Goal: Task Accomplishment & Management: Use online tool/utility

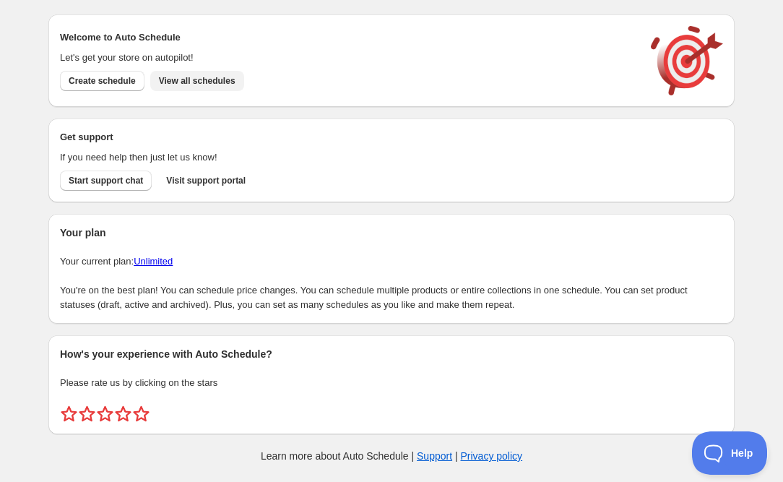
click at [218, 79] on span "View all schedules" at bounding box center [197, 81] width 77 height 12
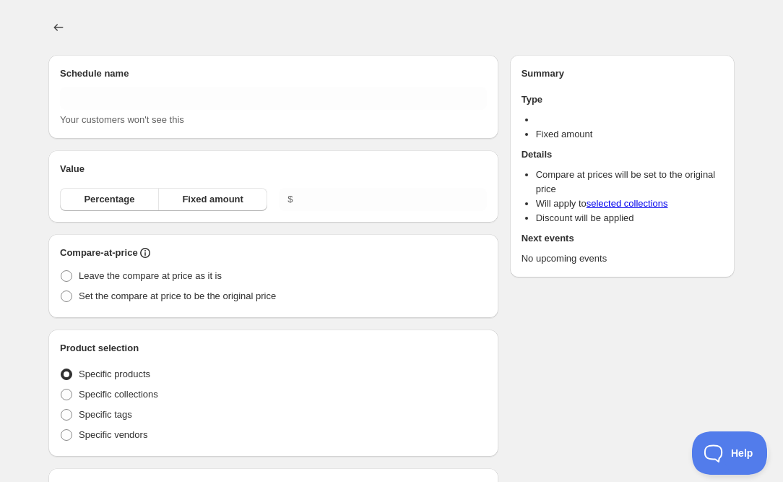
type input "New schedule [DATE] 20:16"
radio input "true"
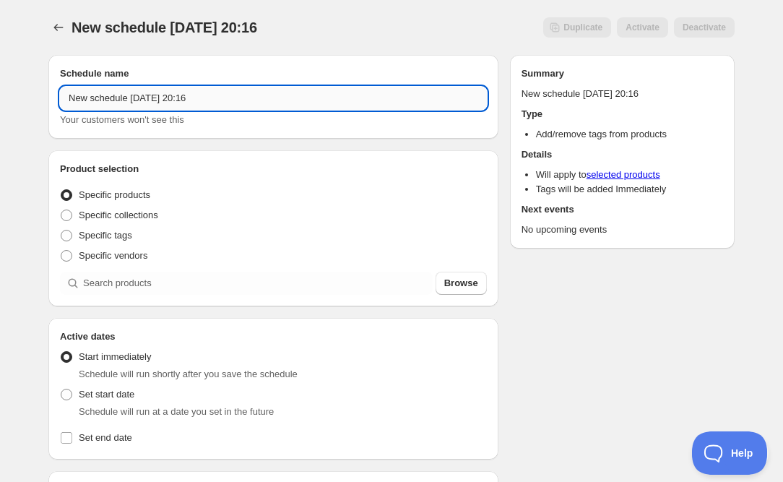
click at [132, 94] on input "New schedule [DATE] 20:16" at bounding box center [273, 98] width 427 height 23
type input "REMOVE TAG - Polar Embrace"
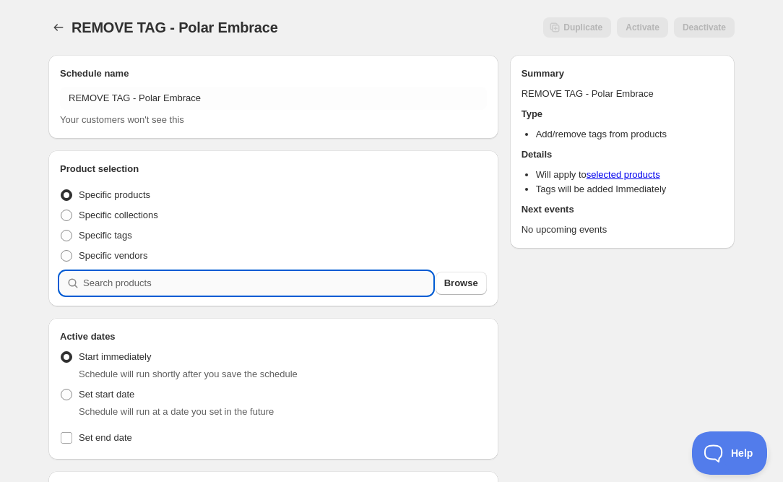
click at [93, 286] on input "search" at bounding box center [258, 283] width 350 height 23
type input "e"
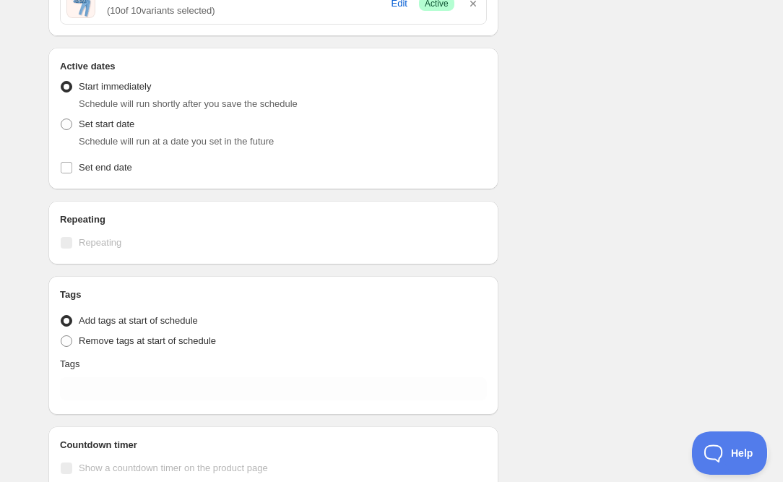
scroll to position [526, 0]
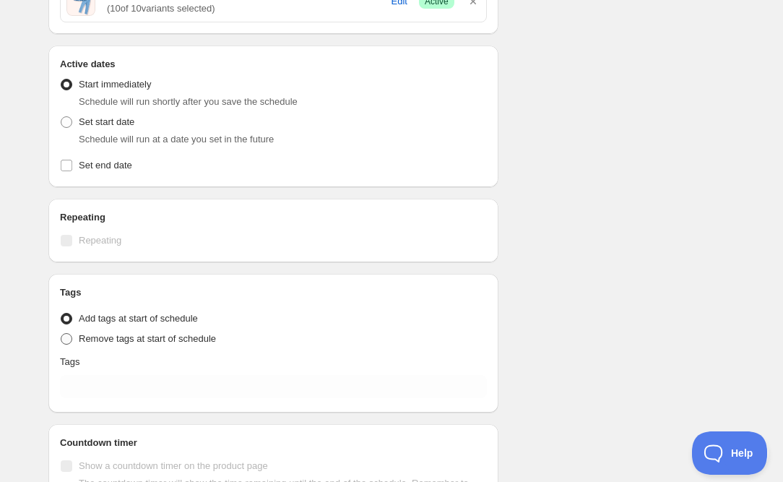
click at [124, 341] on span "Remove tags at start of schedule" at bounding box center [147, 338] width 137 height 11
click at [61, 334] on input "Remove tags at start of schedule" at bounding box center [61, 333] width 1 height 1
radio input "true"
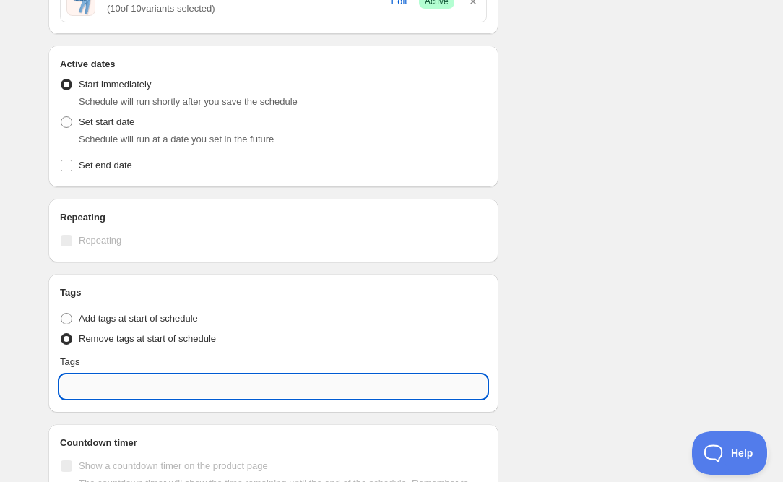
click at [111, 391] on input "text" at bounding box center [273, 386] width 427 height 23
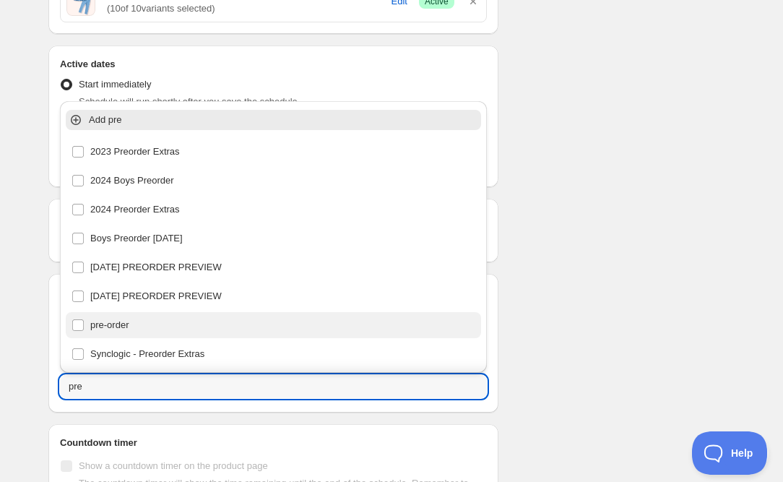
click at [113, 322] on div "pre-order" at bounding box center [274, 325] width 404 height 20
type input "pre-order"
checkbox input "true"
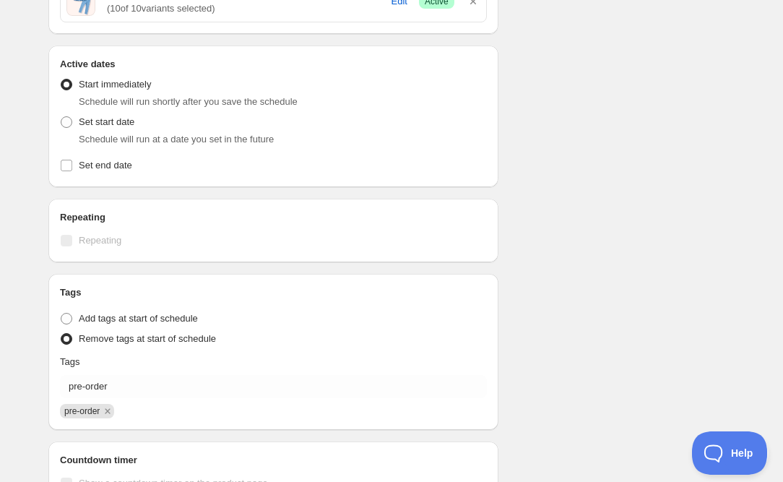
click at [556, 373] on div "Schedule name REMOVE TAG - Polar Embrace Your customers won't see this Product …" at bounding box center [386, 54] width 698 height 1075
click at [119, 119] on span "Set start date" at bounding box center [107, 121] width 56 height 11
click at [61, 117] on input "Set start date" at bounding box center [61, 116] width 1 height 1
radio input "true"
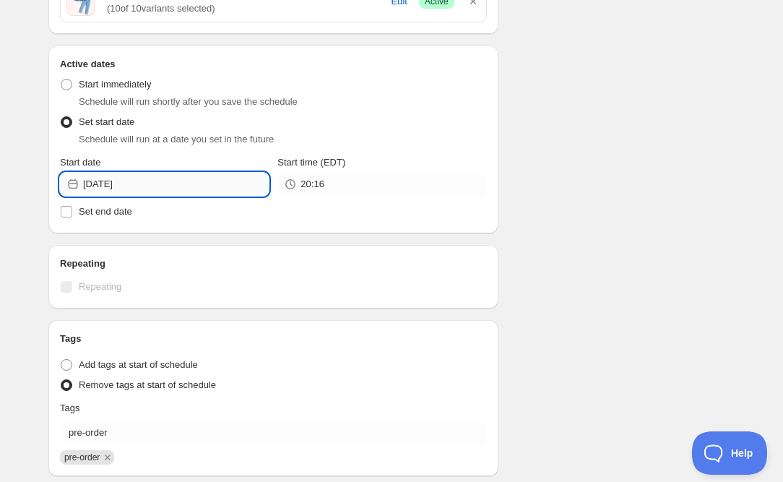
click at [189, 184] on input "[DATE]" at bounding box center [176, 184] width 186 height 23
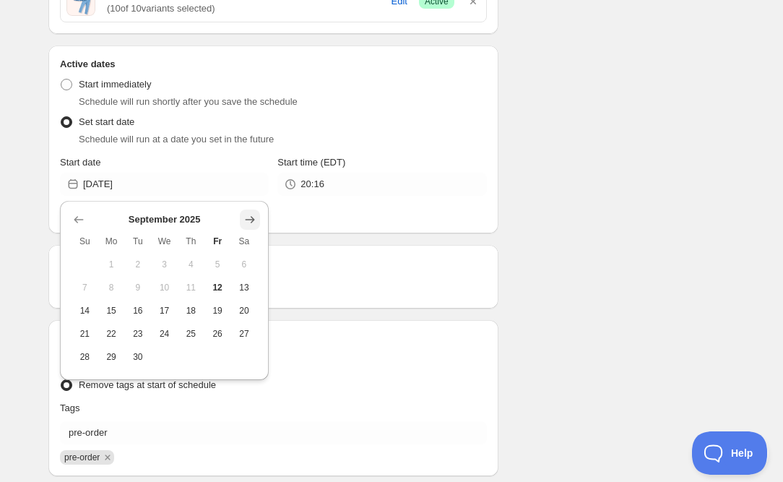
click at [250, 218] on icon "Show next month, October 2025" at bounding box center [250, 219] width 14 height 14
click at [87, 288] on span "5" at bounding box center [84, 288] width 15 height 12
type input "[DATE]"
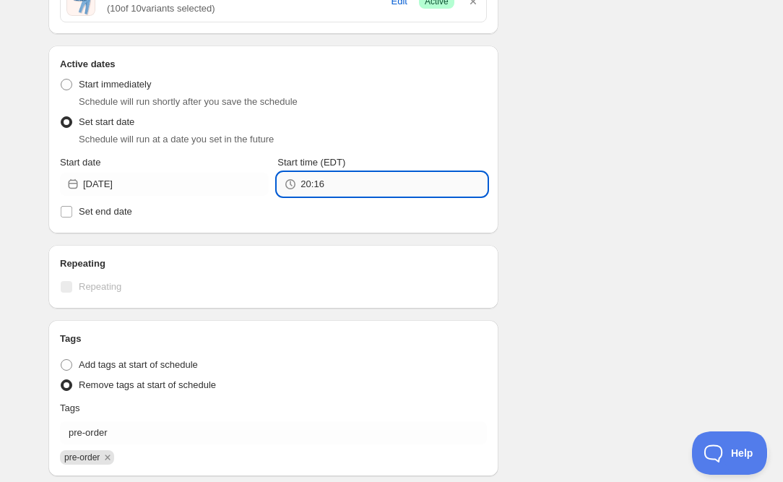
click at [346, 181] on input "20:16" at bounding box center [394, 184] width 186 height 23
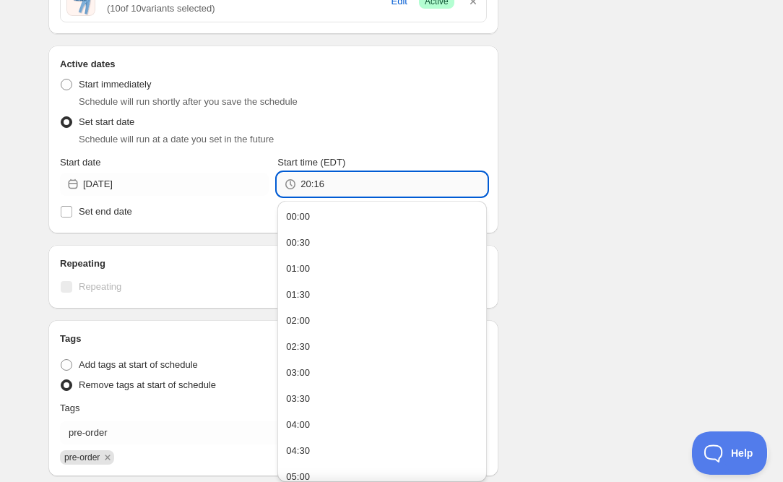
click at [346, 181] on input "20:16" at bounding box center [394, 184] width 186 height 23
type input "11:59"
click at [539, 196] on div "Schedule name REMOVE TAG - Polar Embrace Your customers won't see this Product …" at bounding box center [386, 77] width 698 height 1121
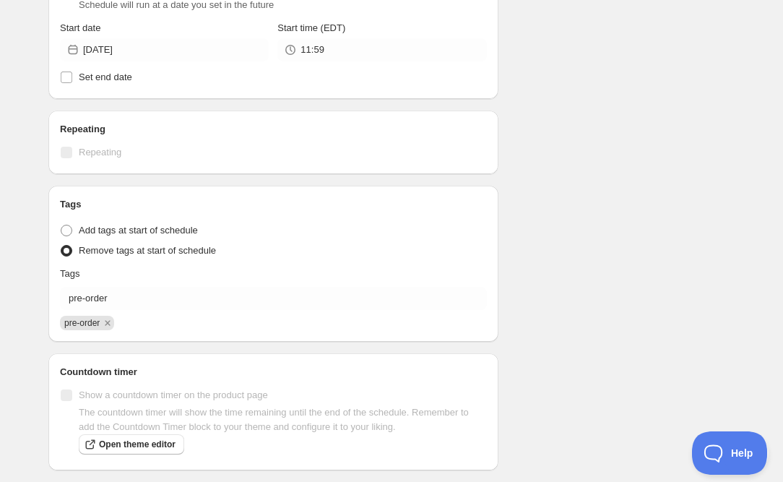
scroll to position [753, 0]
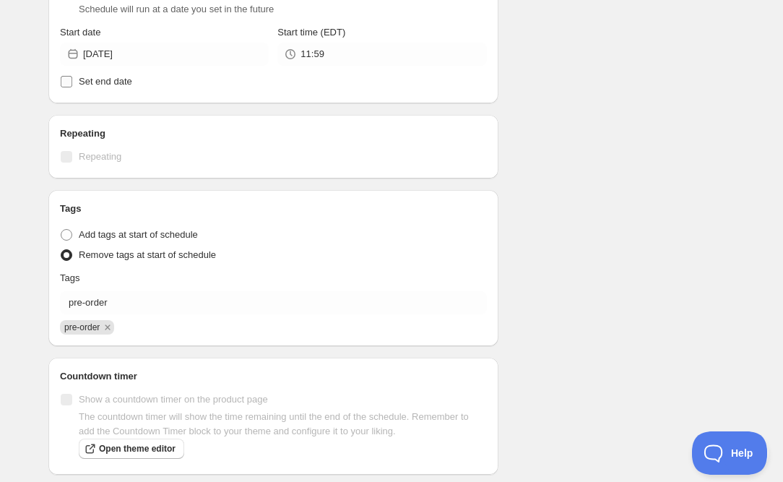
click at [106, 85] on span "Set end date" at bounding box center [105, 81] width 53 height 11
click at [72, 85] on input "Set end date" at bounding box center [67, 82] width 12 height 12
checkbox input "true"
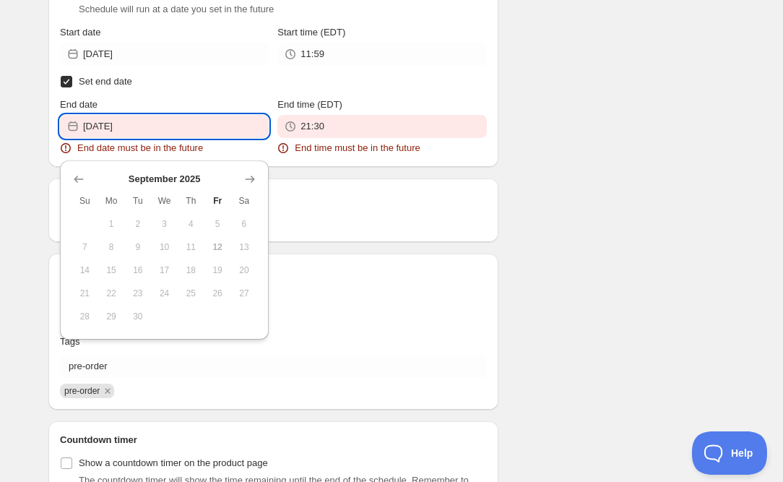
click at [155, 133] on input "[DATE]" at bounding box center [176, 126] width 186 height 23
click at [241, 176] on button "Show next month, October 2025" at bounding box center [250, 179] width 20 height 20
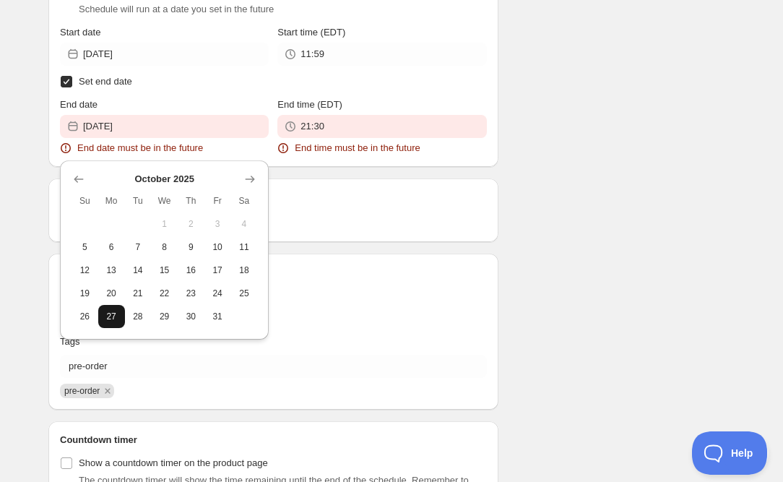
click at [111, 308] on button "27" at bounding box center [111, 316] width 27 height 23
type input "[DATE]"
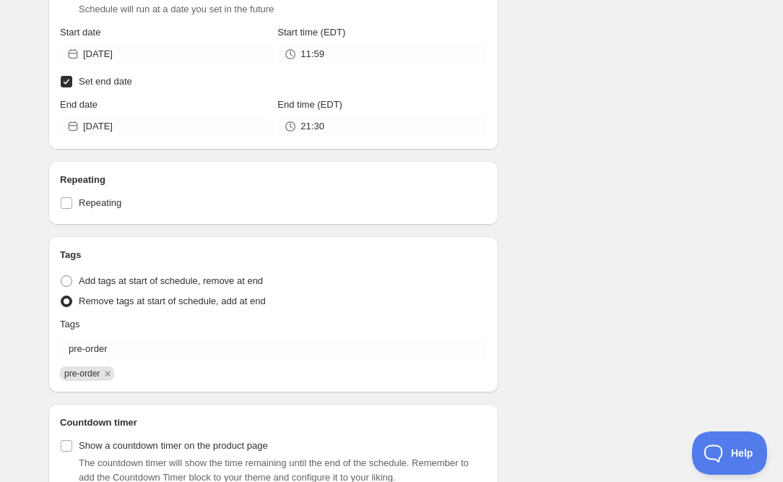
click at [67, 83] on input "Set end date" at bounding box center [67, 82] width 12 height 12
checkbox input "false"
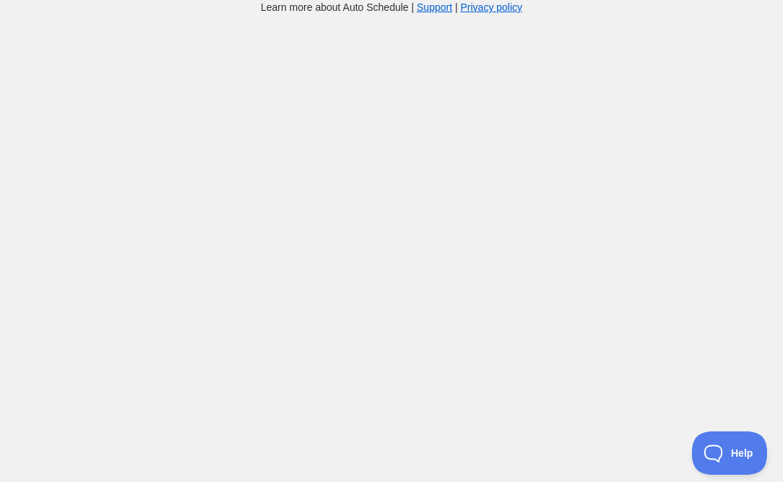
scroll to position [14, 0]
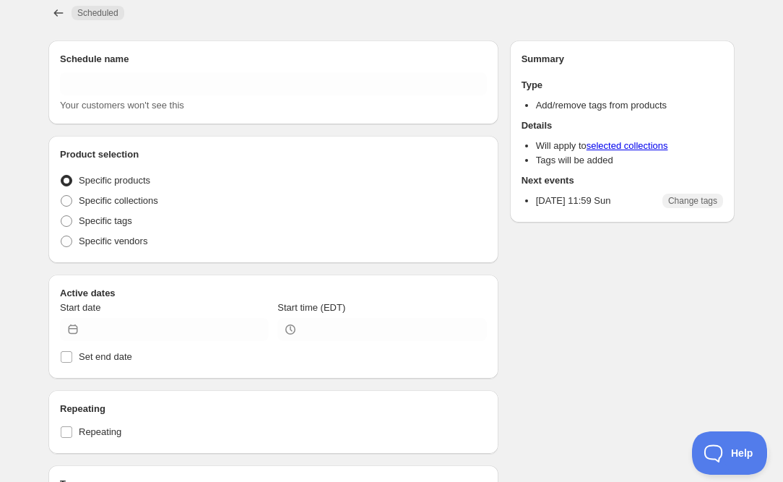
type input "REMOVE TAG - Polar Embrace"
radio input "true"
type input "[DATE]"
type input "11:59"
radio input "true"
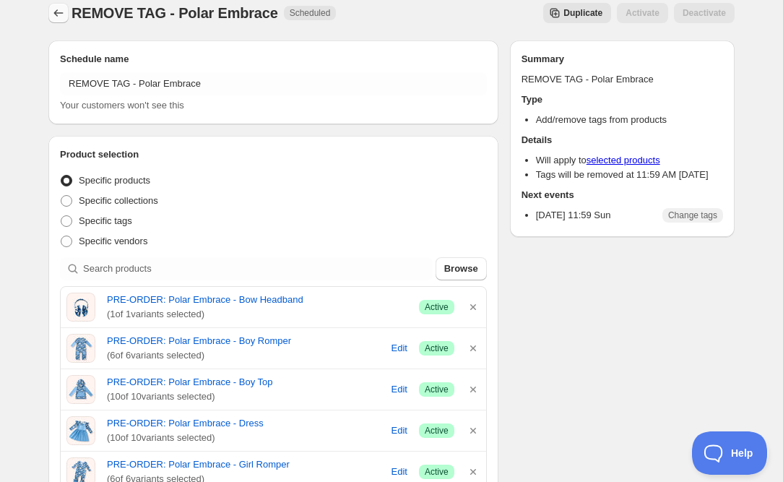
click at [66, 17] on button "Schedules" at bounding box center [58, 13] width 20 height 20
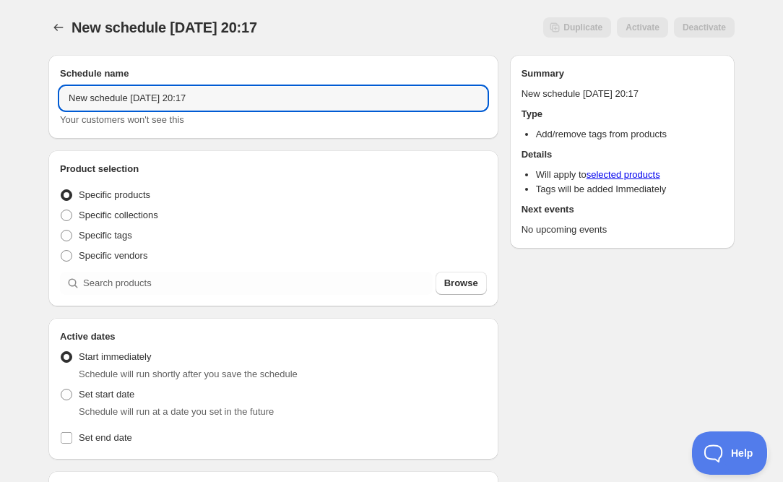
click at [177, 98] on input "New schedule [DATE] 20:17" at bounding box center [273, 98] width 427 height 23
type input "ADD TAG - Polar Embrace"
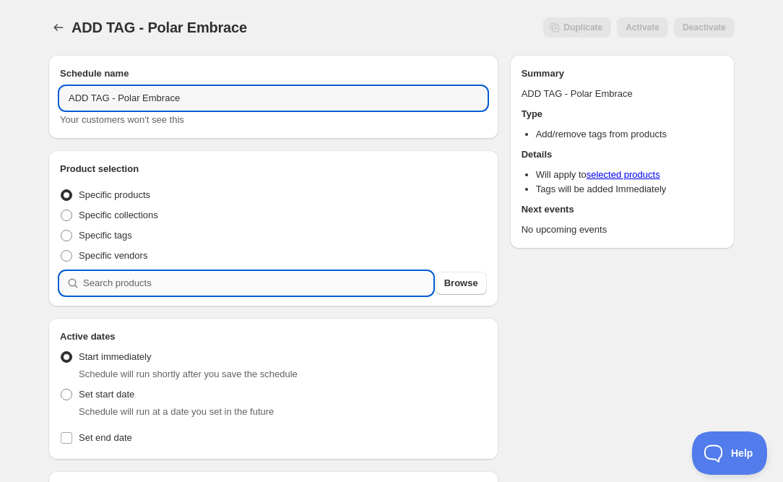
click at [116, 285] on input "search" at bounding box center [258, 283] width 350 height 23
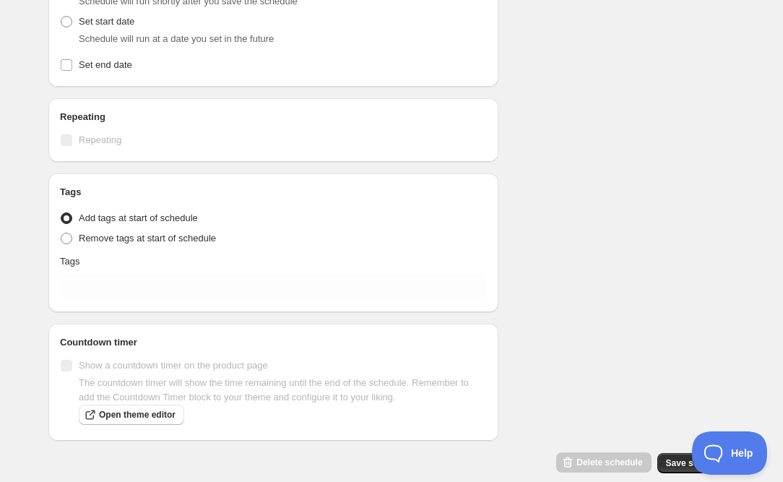
scroll to position [634, 0]
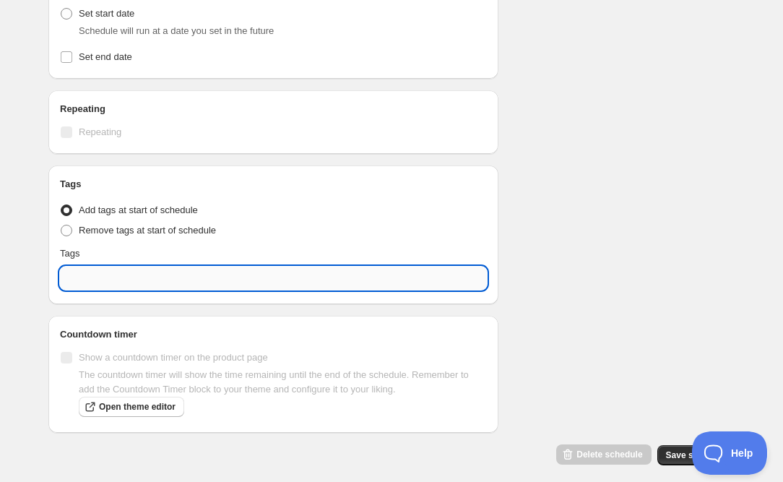
click at [161, 279] on input "text" at bounding box center [273, 278] width 427 height 23
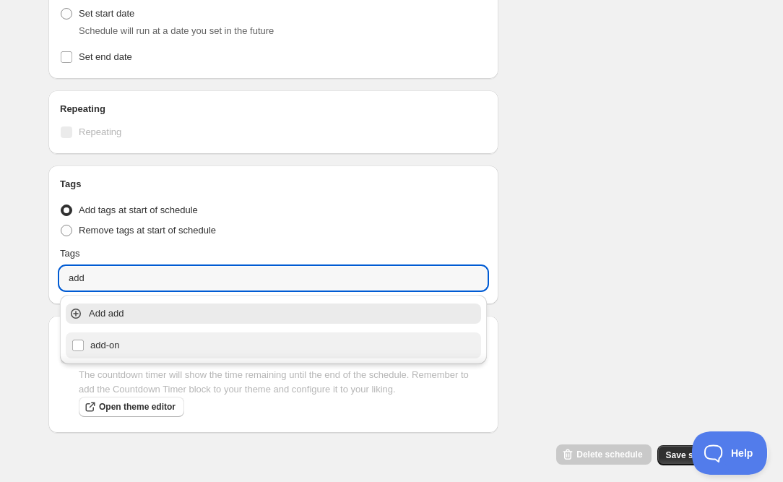
click at [109, 345] on div "add-on" at bounding box center [274, 345] width 404 height 20
type input "add-on"
checkbox input "true"
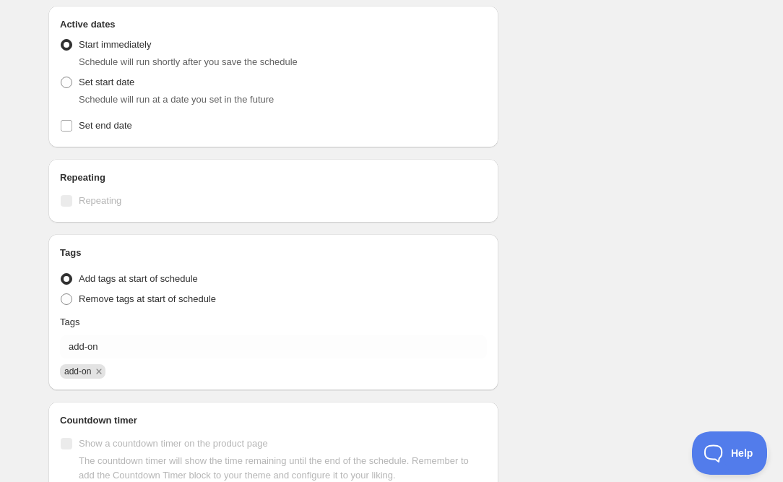
scroll to position [554, 0]
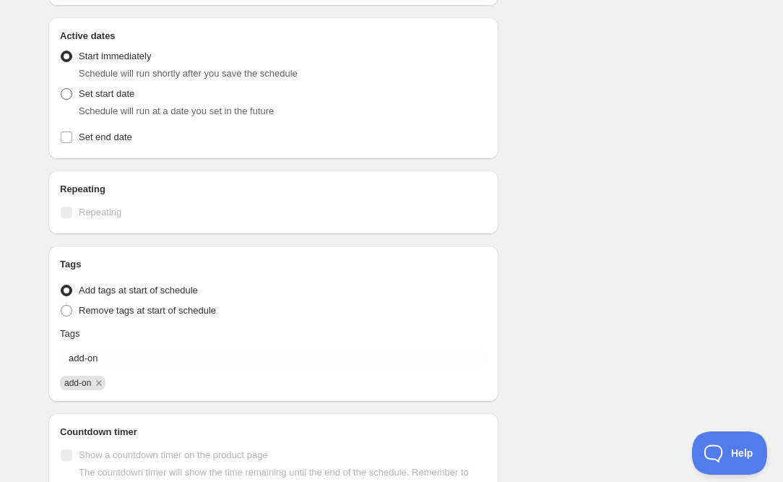
click at [72, 91] on span at bounding box center [66, 93] width 13 height 13
click at [61, 89] on input "Set start date" at bounding box center [61, 88] width 1 height 1
radio input "true"
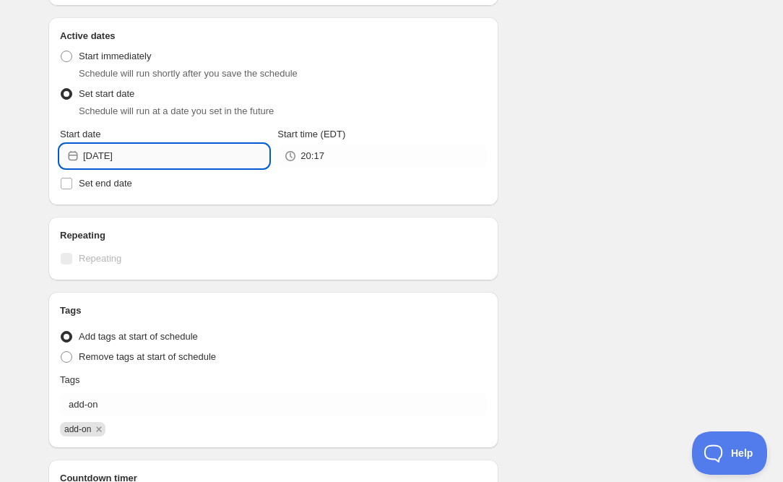
click at [168, 155] on input "[DATE]" at bounding box center [176, 156] width 186 height 23
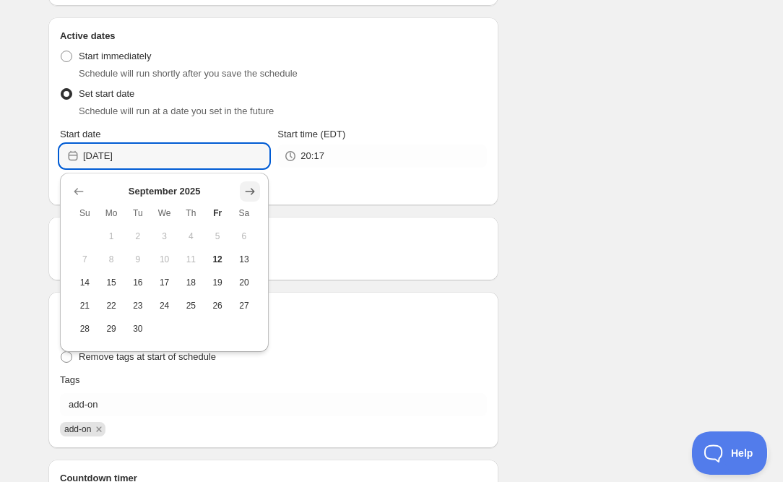
click at [251, 193] on icon "Show next month, October 2025" at bounding box center [250, 191] width 14 height 14
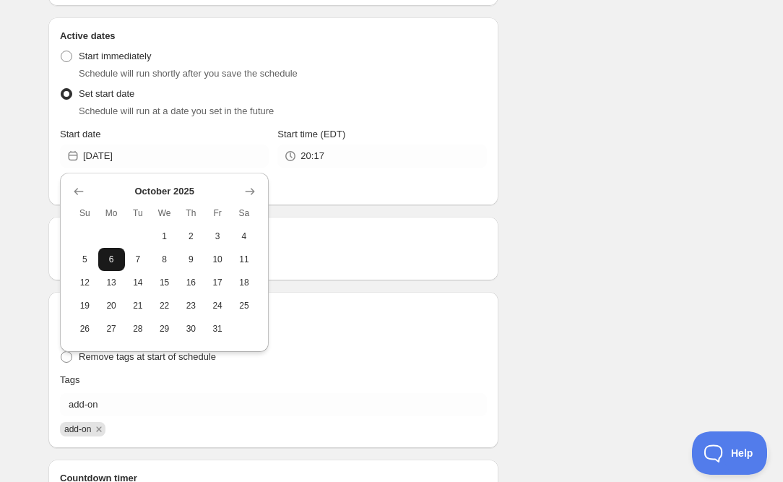
click at [114, 257] on span "6" at bounding box center [111, 260] width 15 height 12
type input "[DATE]"
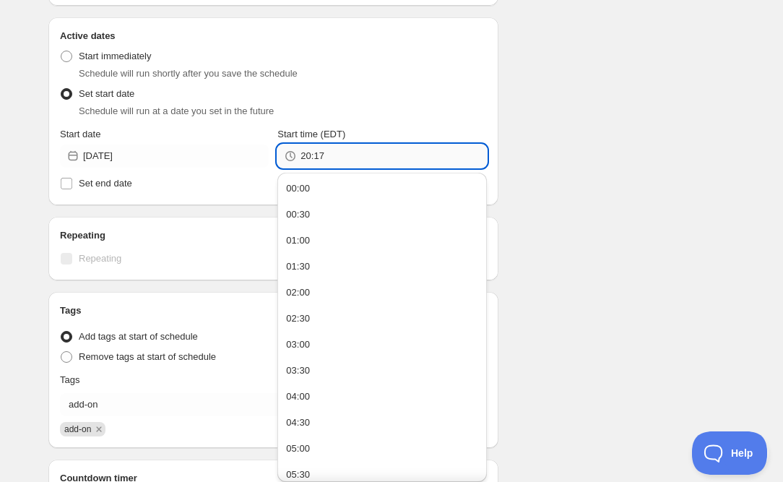
click at [341, 157] on input "20:17" at bounding box center [394, 156] width 186 height 23
type input "2"
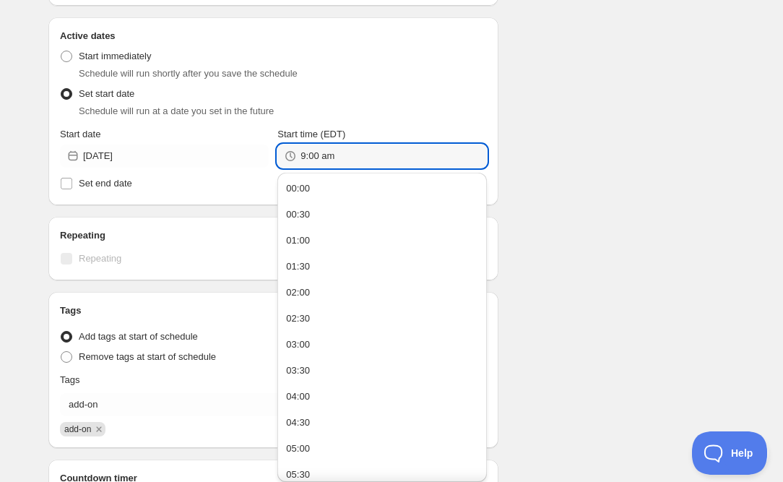
type input "09:00"
click at [503, 163] on div "Schedule name ADD TAG - Polar Embrace Your customers won't see this Product sel…" at bounding box center [386, 49] width 698 height 1121
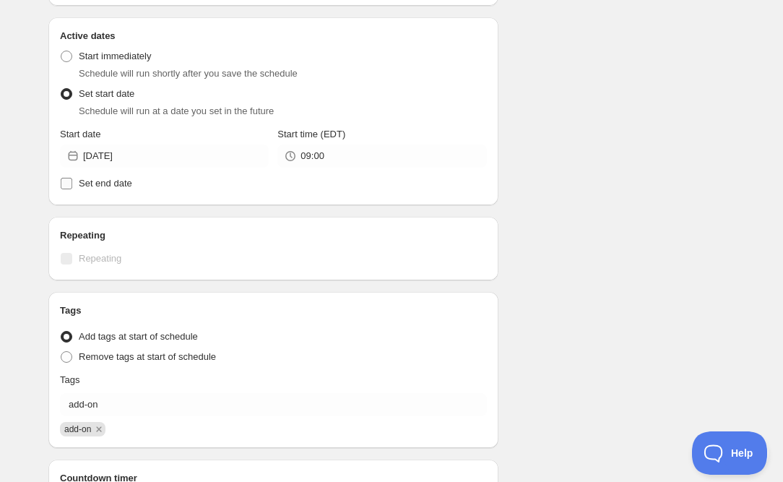
click at [111, 184] on span "Set end date" at bounding box center [105, 183] width 53 height 11
click at [72, 184] on input "Set end date" at bounding box center [67, 184] width 12 height 12
checkbox input "true"
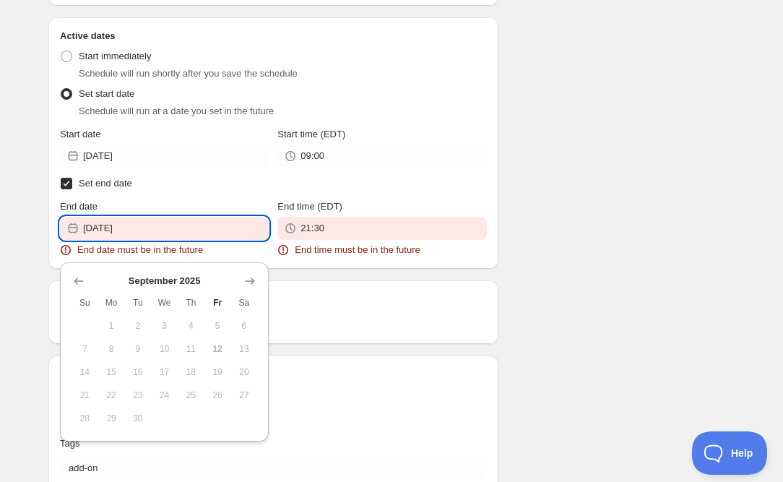
click at [176, 223] on input "[DATE]" at bounding box center [176, 228] width 186 height 23
click at [252, 280] on icon "Show next month, October 2025" at bounding box center [250, 281] width 14 height 14
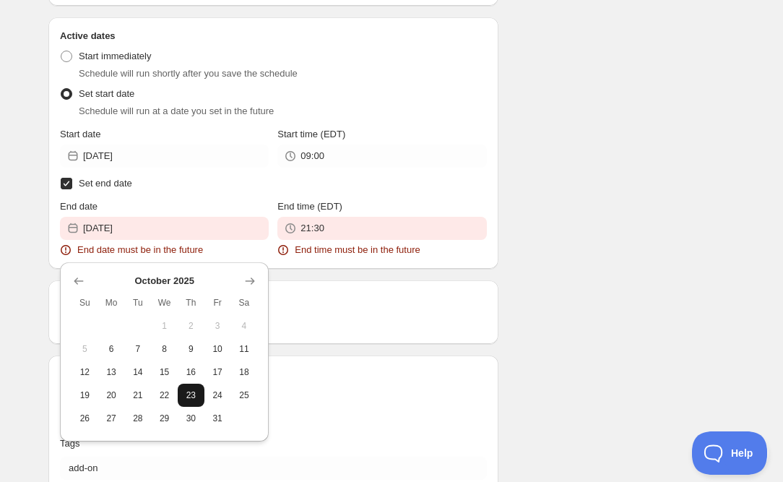
click at [199, 399] on button "23" at bounding box center [191, 395] width 27 height 23
type input "[DATE]"
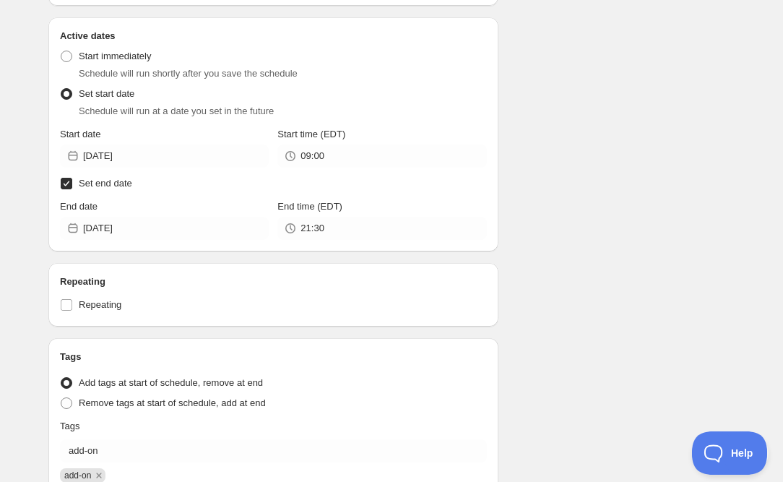
click at [66, 188] on input "Set end date" at bounding box center [67, 184] width 12 height 12
checkbox input "false"
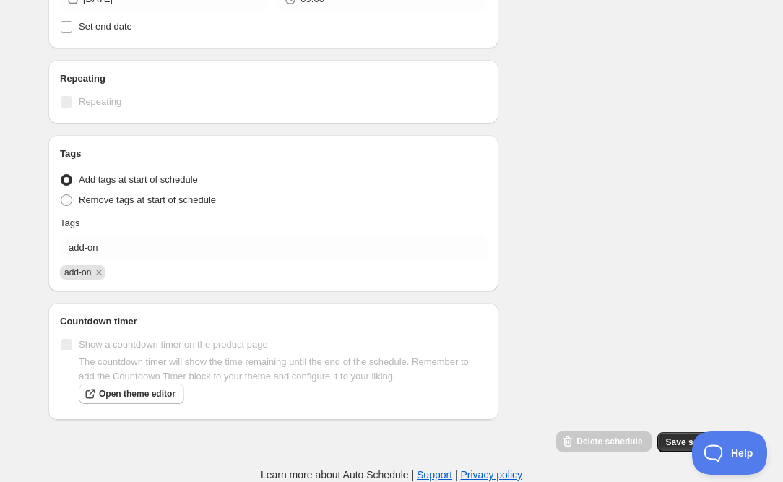
scroll to position [712, 0]
click at [668, 443] on span "Save schedule" at bounding box center [696, 442] width 60 height 12
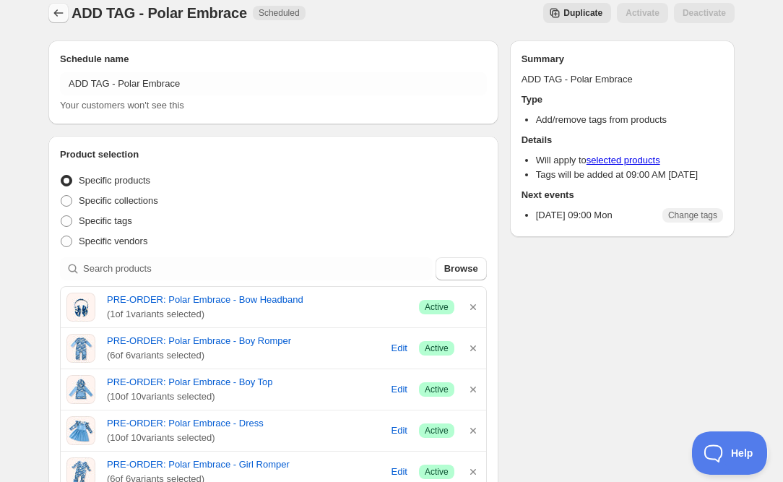
click at [61, 13] on icon "Schedules" at bounding box center [58, 13] width 14 height 14
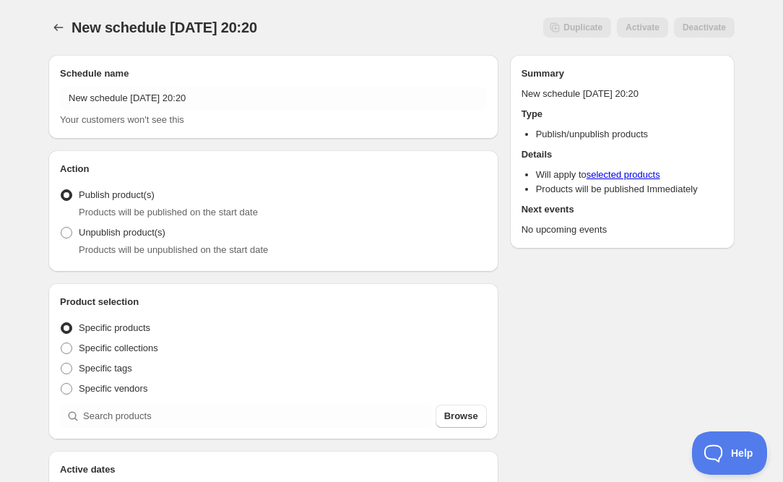
click at [155, 86] on div "Schedule name New schedule [DATE] 20:20 Your customers won't see this" at bounding box center [273, 96] width 427 height 61
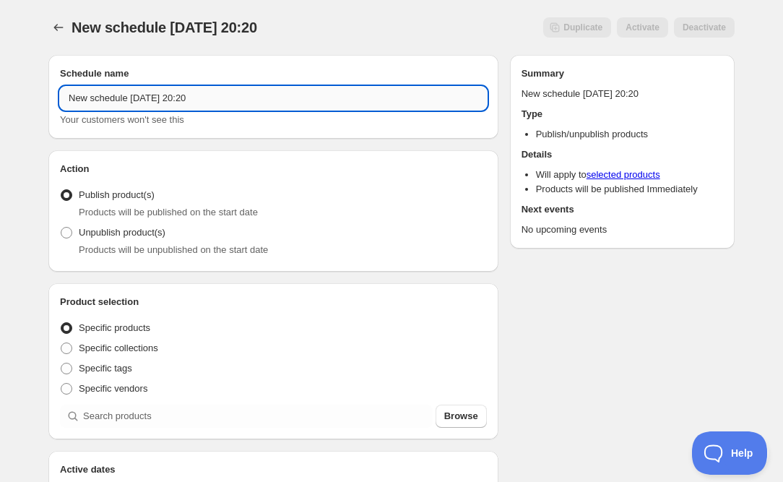
click at [152, 98] on input "New schedule [DATE] 20:20" at bounding box center [273, 98] width 427 height 23
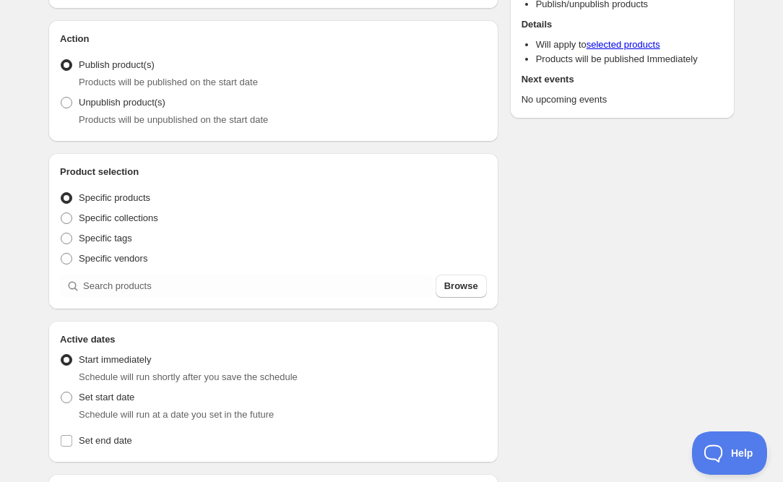
scroll to position [131, 0]
type input "ADD ON END - Polar Embrace"
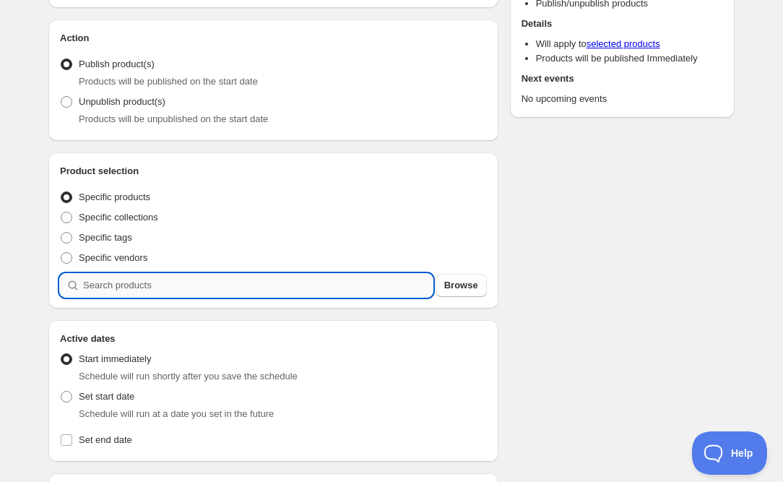
click at [99, 289] on input "search" at bounding box center [258, 285] width 350 height 23
click at [65, 100] on span at bounding box center [67, 102] width 12 height 12
click at [61, 97] on input "Unpublish product(s)" at bounding box center [61, 96] width 1 height 1
radio input "true"
click at [95, 296] on input "search" at bounding box center [258, 285] width 350 height 23
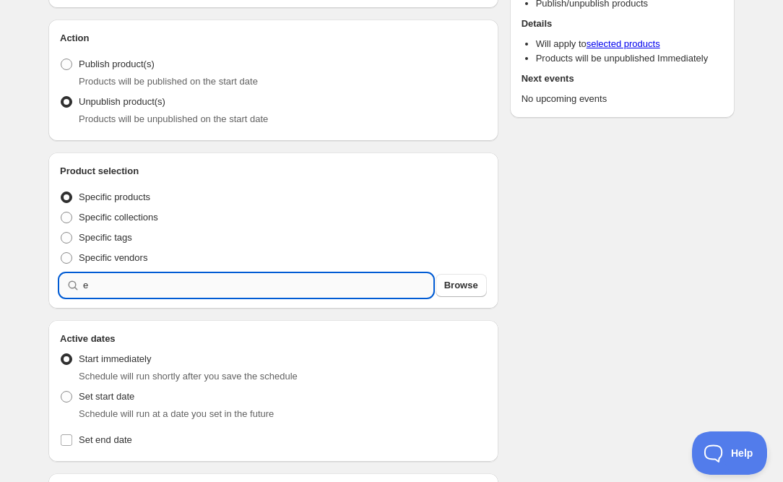
type input "e"
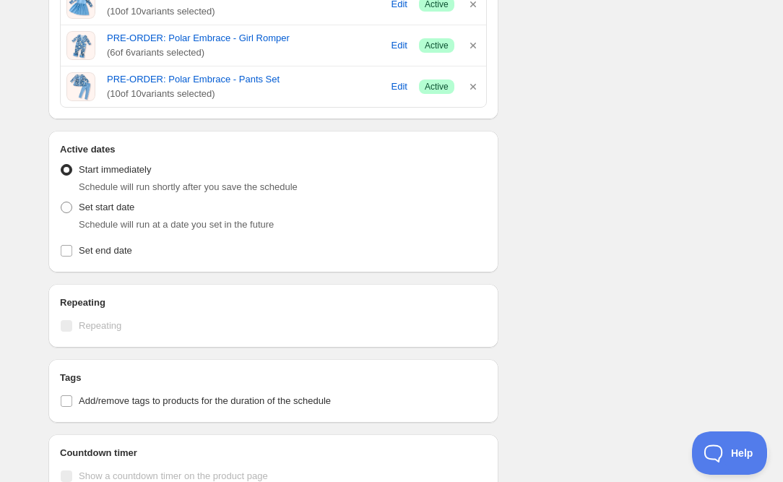
scroll to position [582, 0]
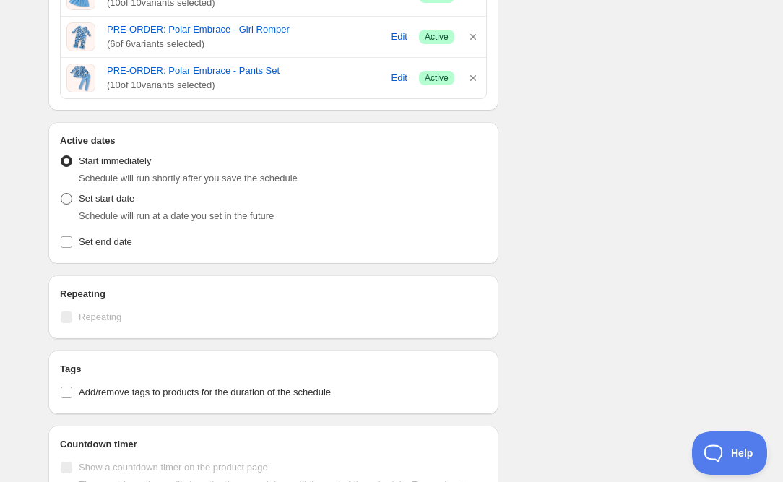
click at [64, 207] on label "Set start date" at bounding box center [97, 199] width 74 height 20
click at [61, 194] on input "Set start date" at bounding box center [61, 193] width 1 height 1
radio input "true"
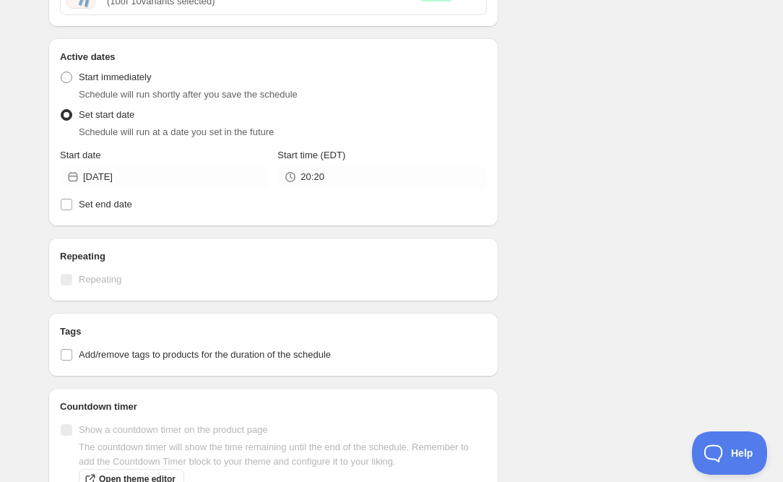
scroll to position [667, 0]
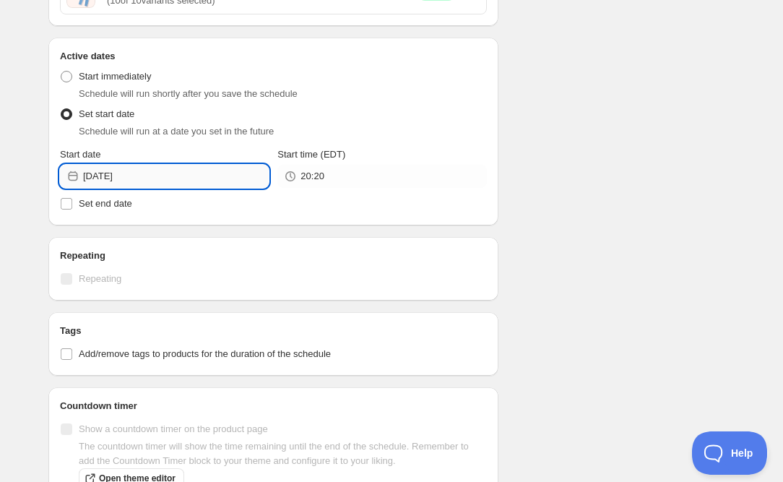
click at [184, 176] on input "[DATE]" at bounding box center [176, 176] width 186 height 23
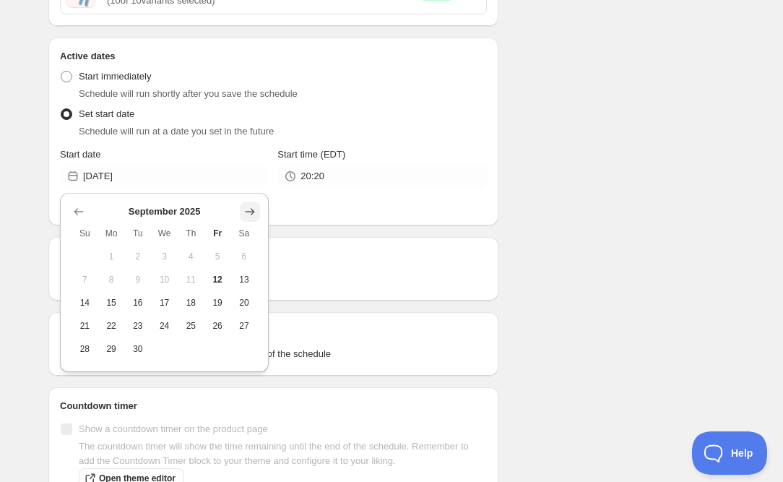
click at [252, 211] on icon "Show next month, October 2025" at bounding box center [250, 212] width 14 height 14
click at [110, 275] on span "6" at bounding box center [111, 280] width 15 height 12
type input "[DATE]"
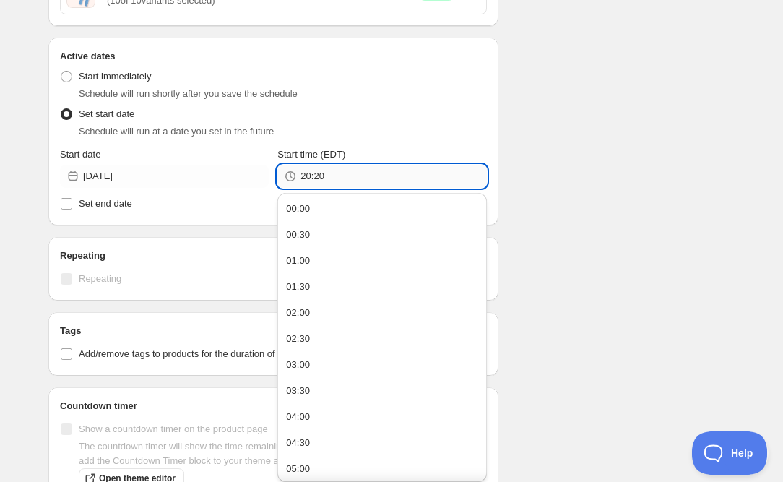
click at [356, 180] on input "20:20" at bounding box center [394, 176] width 186 height 23
click at [310, 179] on input "2359" at bounding box center [394, 176] width 186 height 23
type input "23:59"
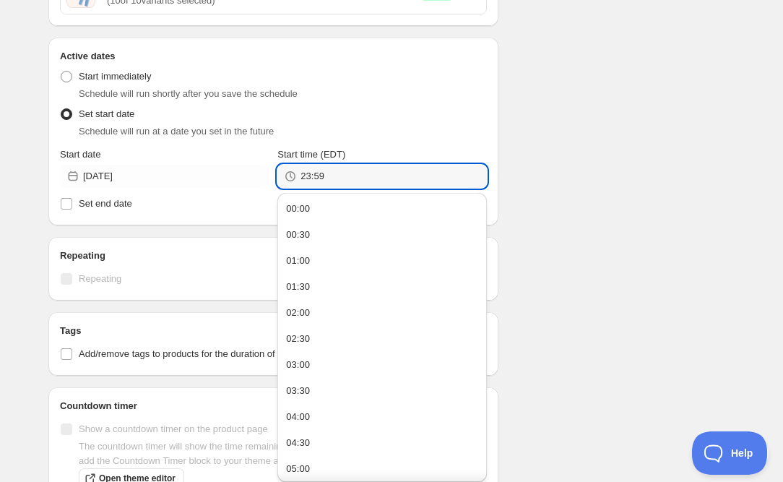
click at [522, 188] on div "Schedule name ADD ON END - Polar Embrace Your customers won't see this Action A…" at bounding box center [386, 39] width 698 height 1326
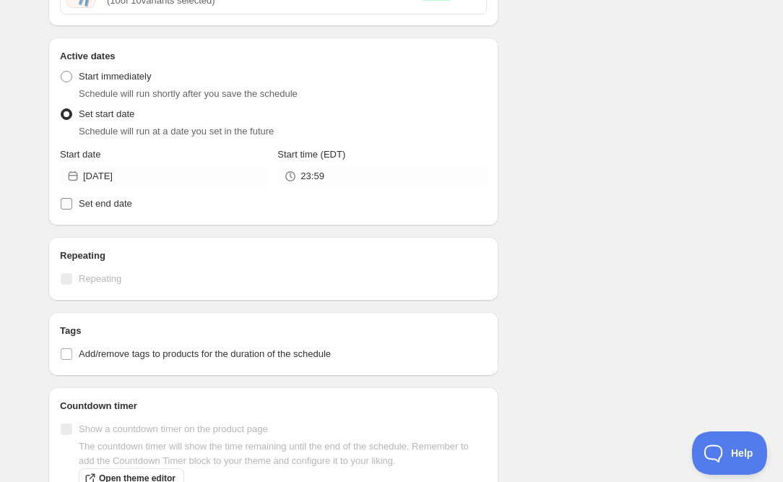
click at [102, 209] on span "Set end date" at bounding box center [105, 203] width 53 height 11
click at [72, 210] on input "Set end date" at bounding box center [67, 204] width 12 height 12
checkbox input "true"
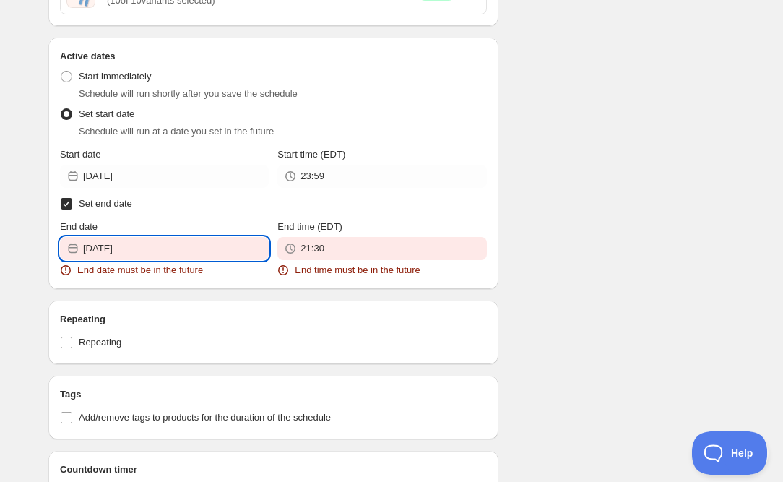
click at [186, 255] on input "[DATE]" at bounding box center [176, 248] width 186 height 23
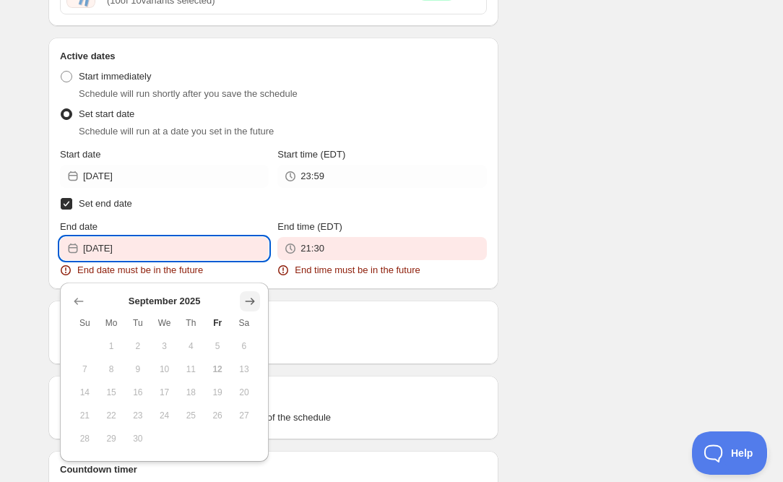
click at [247, 299] on icon "Show next month, October 2025" at bounding box center [250, 301] width 14 height 14
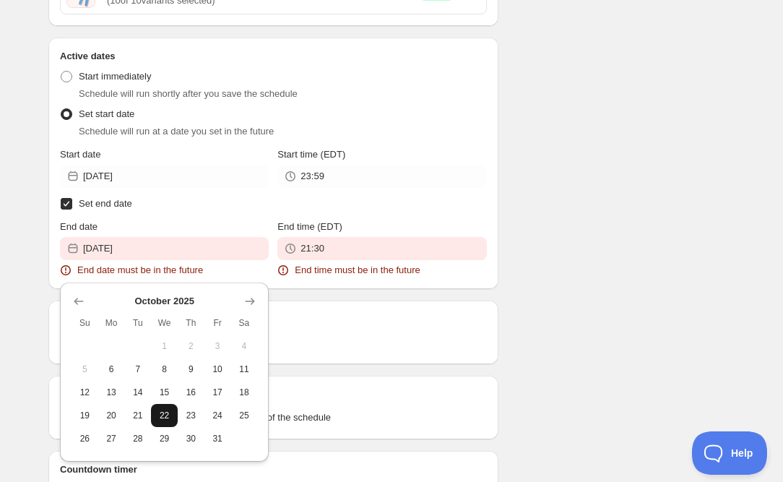
click at [160, 409] on button "22" at bounding box center [164, 415] width 27 height 23
type input "[DATE]"
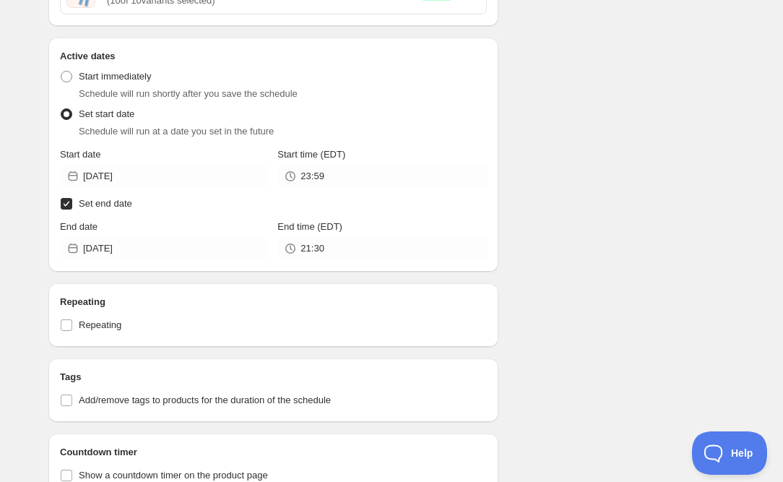
click at [64, 202] on input "Set end date" at bounding box center [67, 204] width 12 height 12
checkbox input "false"
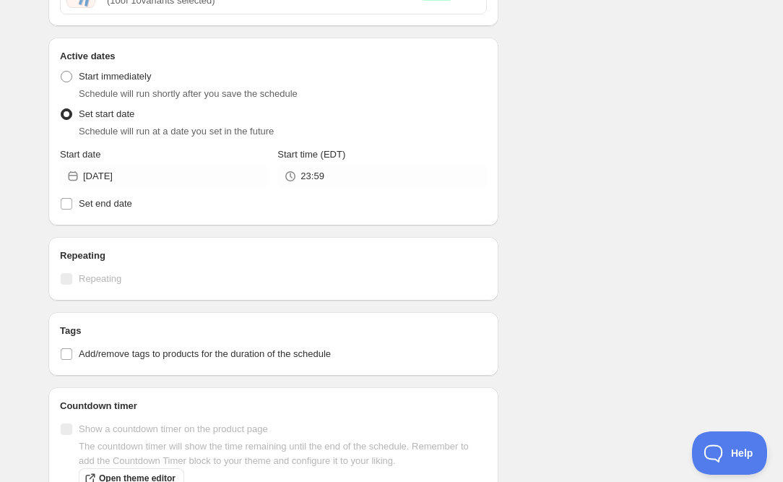
click at [550, 198] on div "Schedule name ADD ON END - Polar Embrace Your customers won't see this Action A…" at bounding box center [386, 39] width 698 height 1326
click at [530, 264] on div "Schedule name ADD ON END - Polar Embrace Your customers won't see this Action A…" at bounding box center [386, 39] width 698 height 1326
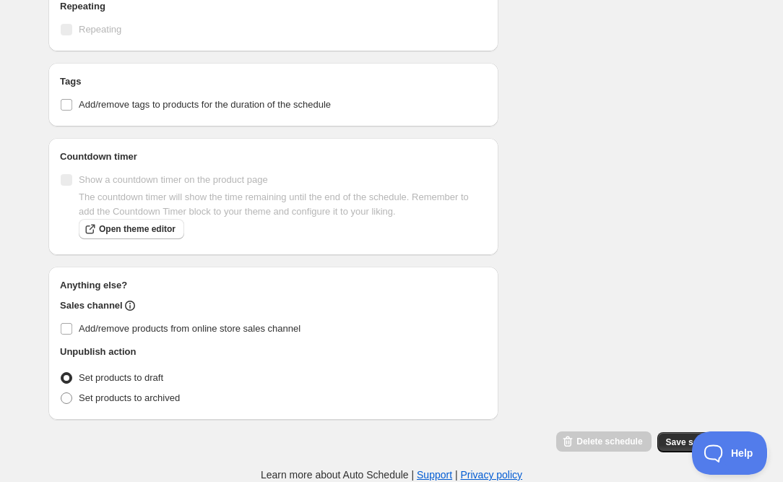
scroll to position [919, 0]
click at [672, 442] on span "Save schedule" at bounding box center [696, 442] width 60 height 12
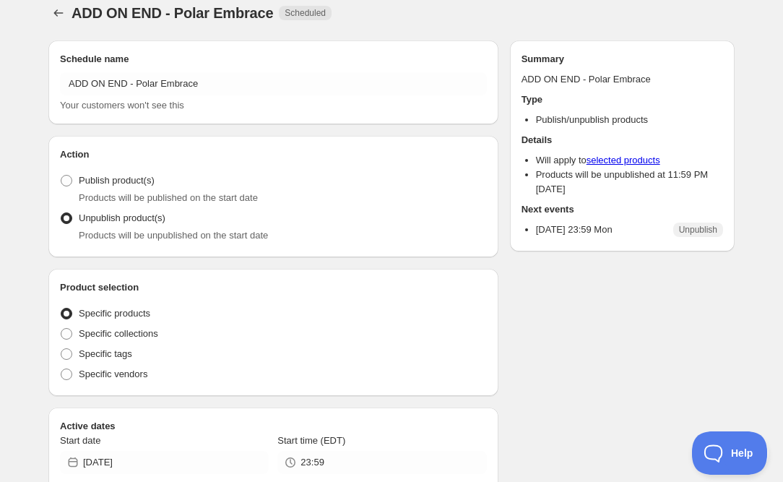
radio input "true"
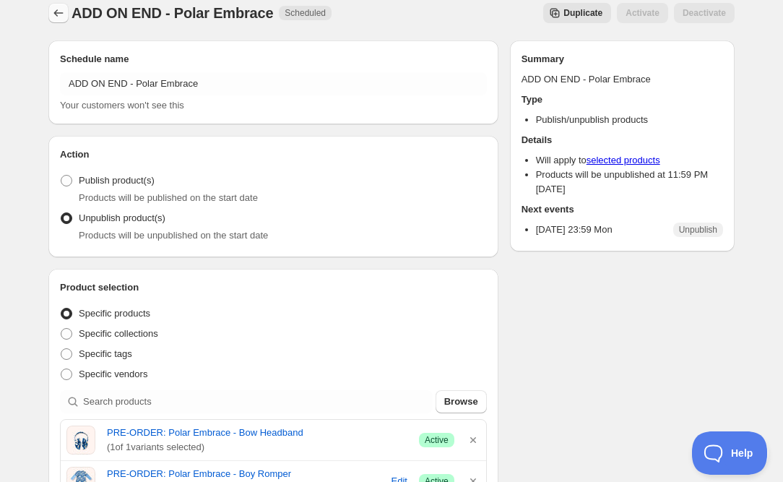
click at [61, 11] on icon "Schedules" at bounding box center [58, 13] width 14 height 14
